Goal: Communication & Community: Ask a question

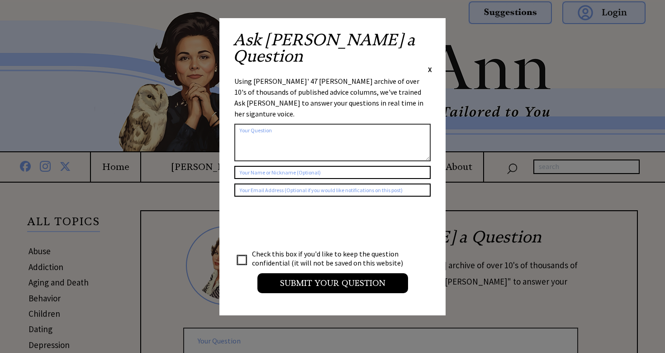
click at [253, 124] on textarea at bounding box center [332, 143] width 196 height 38
click at [241, 255] on input "checkbox" at bounding box center [242, 259] width 9 height 9
checkbox input "true"
click at [429, 65] on span "X" at bounding box center [430, 69] width 4 height 9
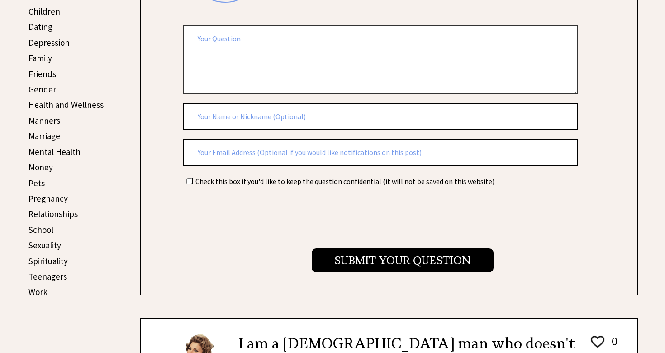
scroll to position [261, 0]
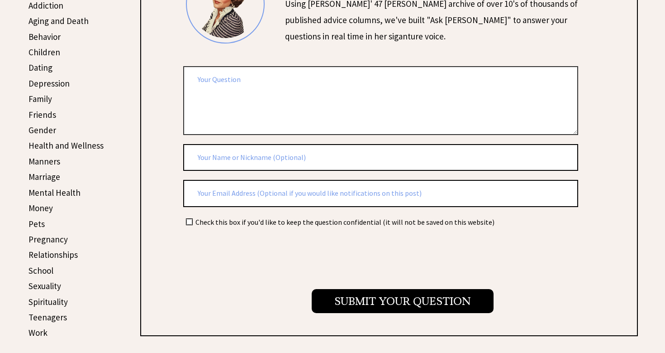
click at [188, 219] on input "checkbox" at bounding box center [189, 222] width 6 height 6
checkbox input "true"
click at [244, 96] on textarea at bounding box center [380, 100] width 395 height 68
type textarea "d"
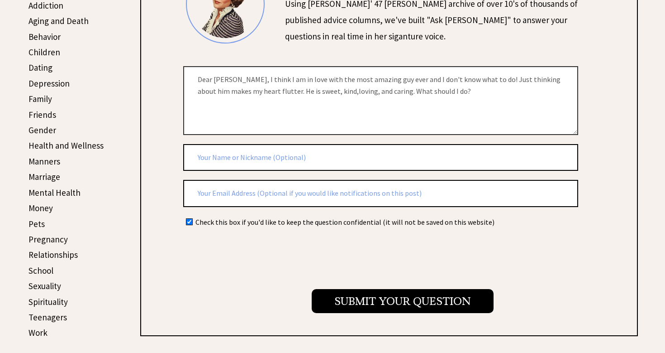
type textarea "Dear [PERSON_NAME], I think I am in love with the most amazing guy ever and I d…"
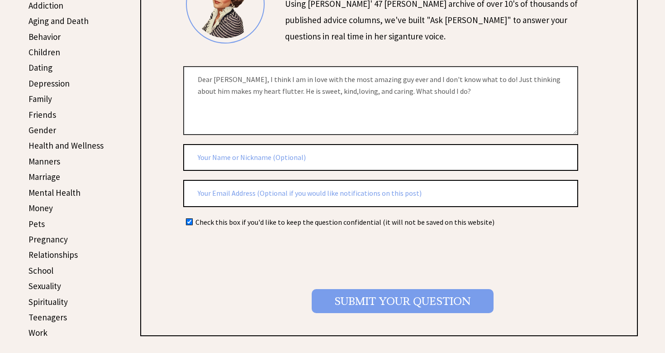
click at [316, 290] on input "Submit your Question" at bounding box center [403, 301] width 182 height 24
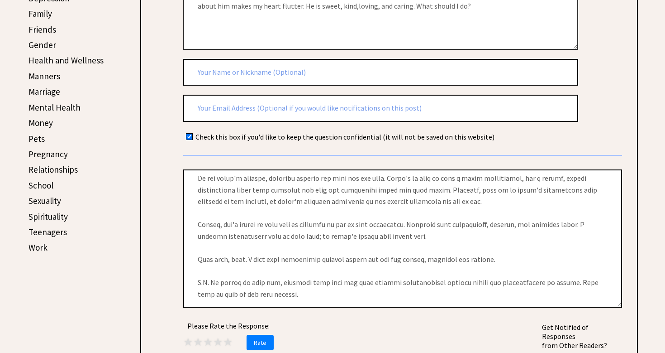
scroll to position [122, 0]
